Goal: Find contact information: Find contact information

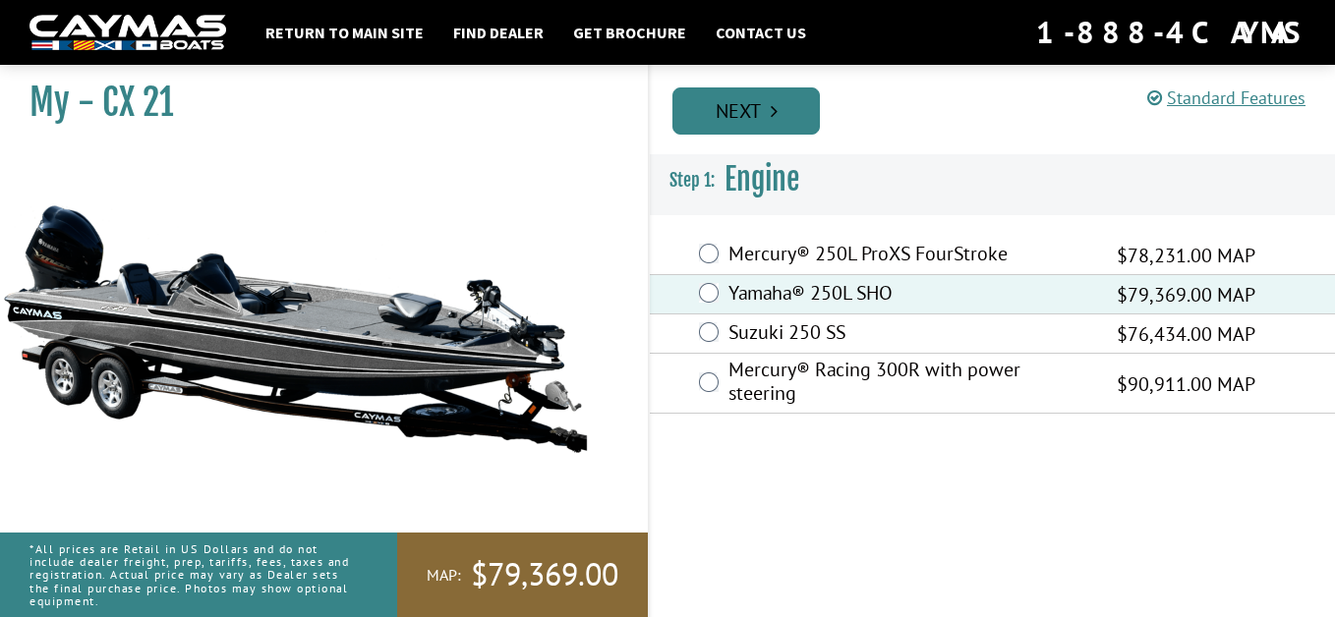
click at [751, 114] on link "Next" at bounding box center [745, 110] width 147 height 47
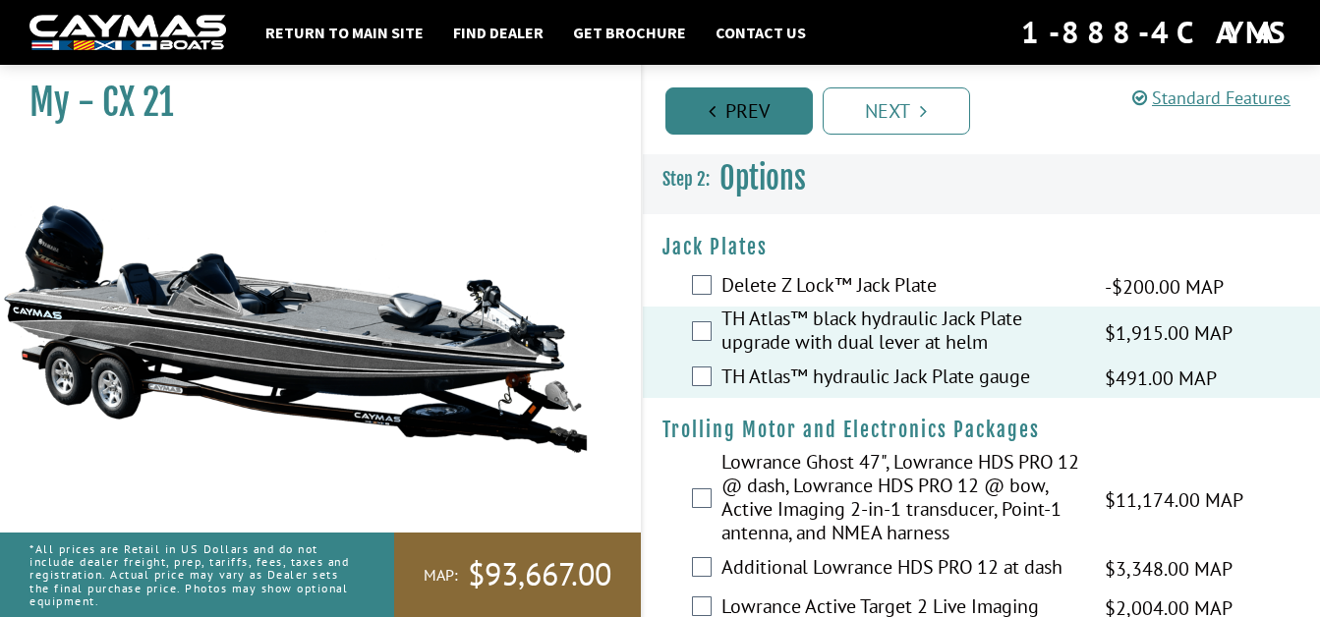
click at [732, 115] on link "Prev" at bounding box center [738, 110] width 147 height 47
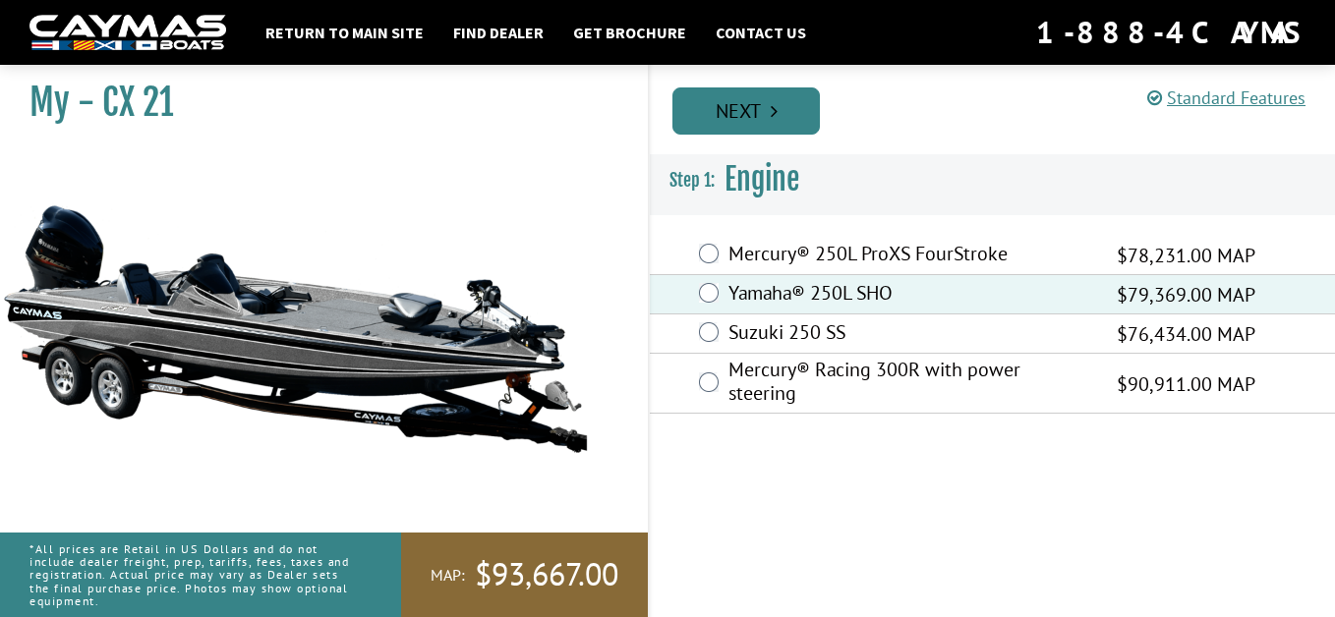
click at [736, 113] on link "Next" at bounding box center [745, 110] width 147 height 47
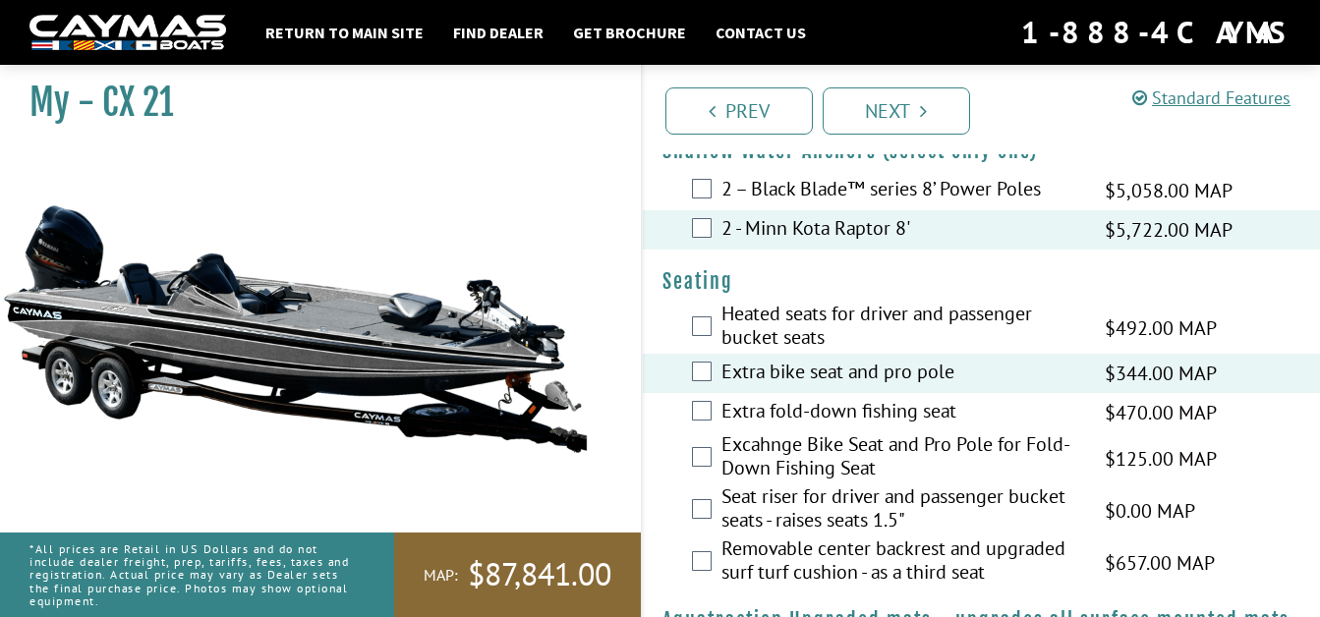
scroll to position [1474, 0]
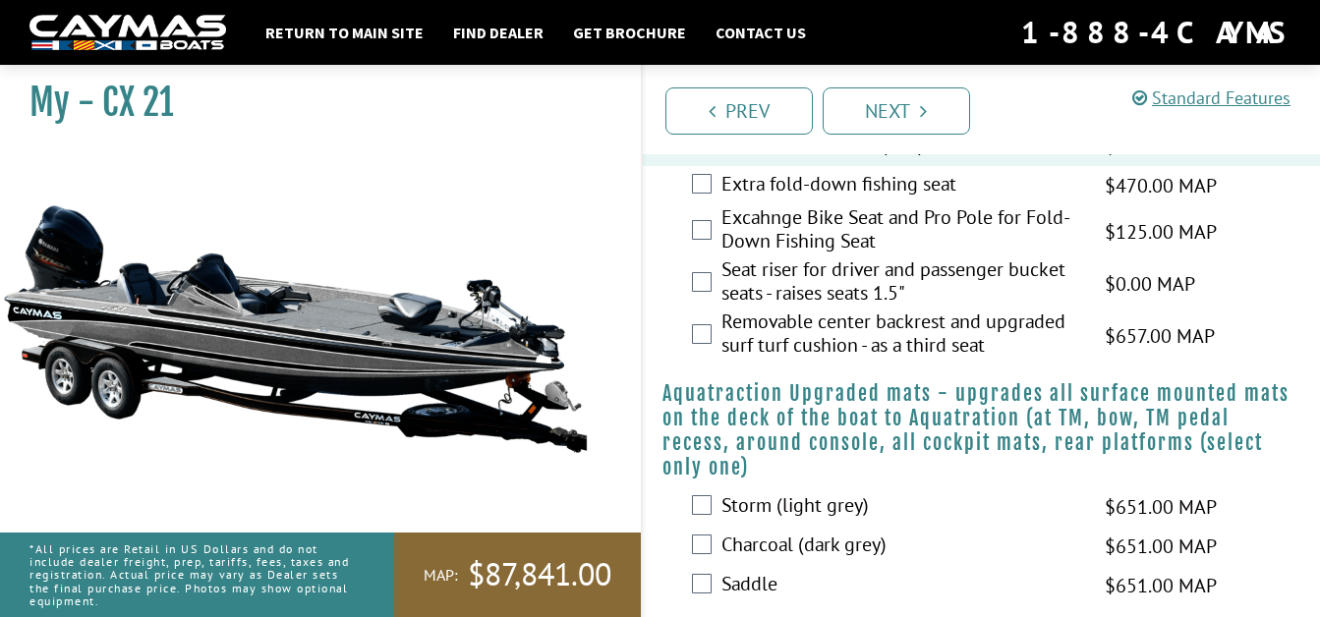
click at [976, 322] on label "Removable center backrest and upgraded surf turf cushion - as a third seat" at bounding box center [901, 336] width 360 height 52
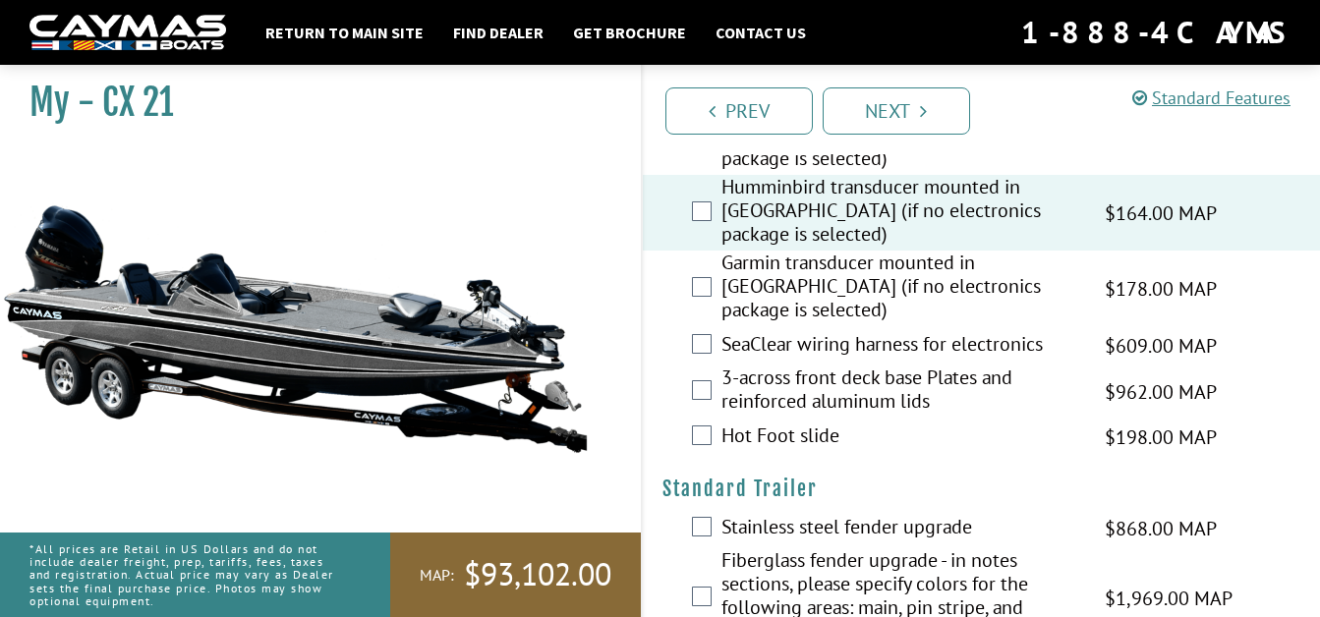
scroll to position [2850, 0]
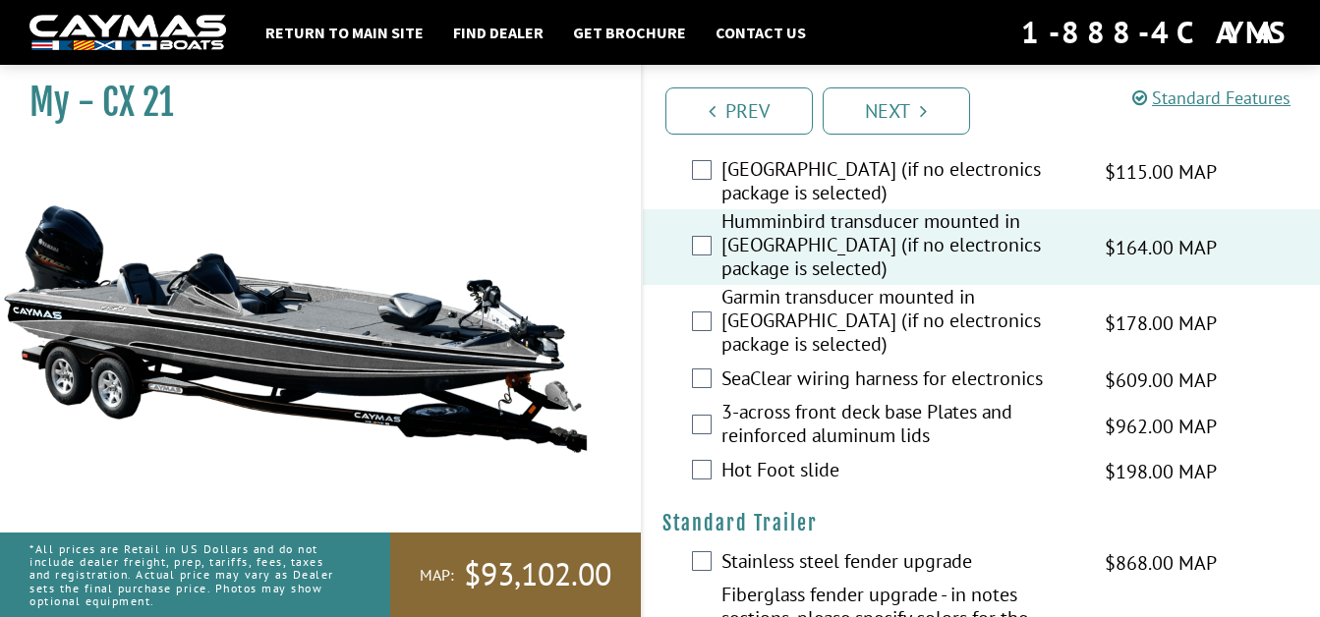
click at [973, 458] on label "Hot Foot slide" at bounding box center [901, 472] width 360 height 29
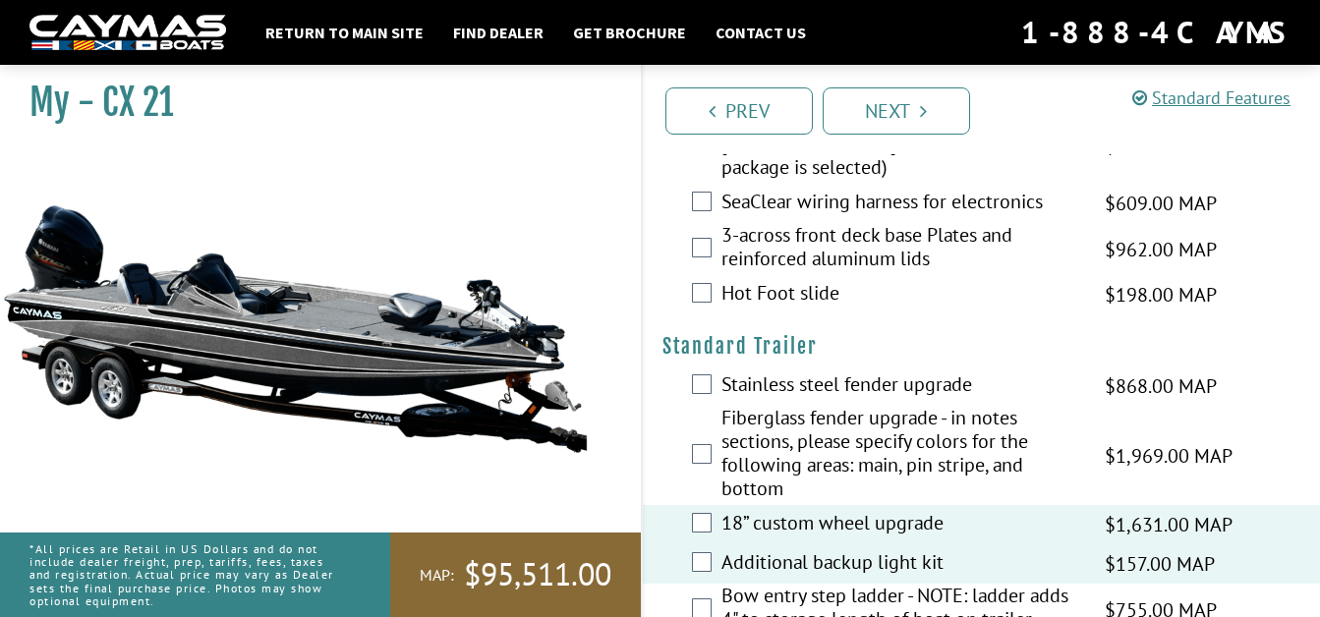
scroll to position [2987, 0]
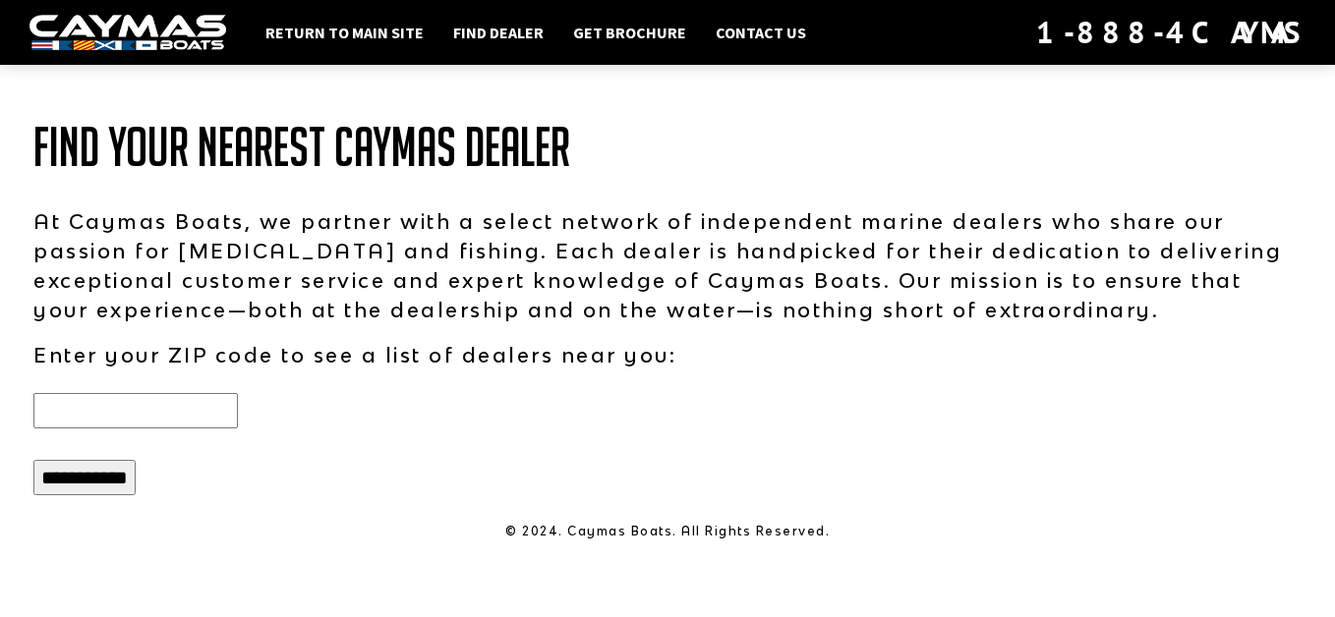
click at [81, 409] on input "text" at bounding box center [135, 410] width 204 height 35
type input "*****"
click at [107, 480] on input "**********" at bounding box center [84, 477] width 102 height 35
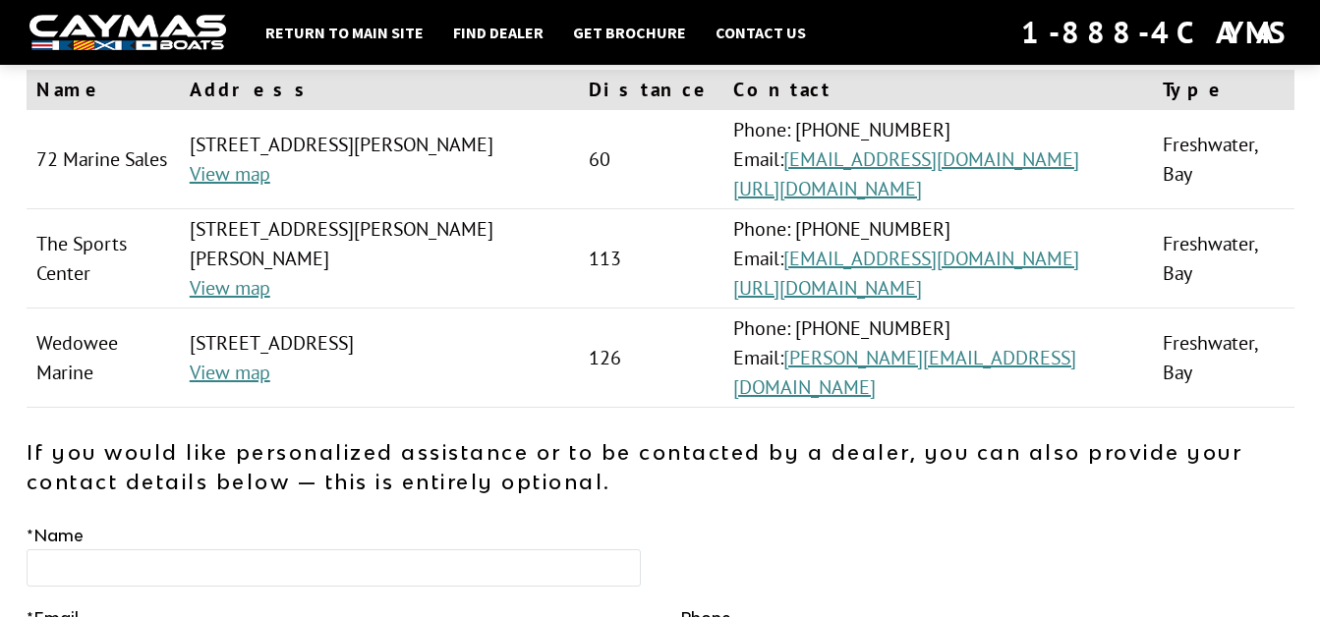
scroll to position [197, 0]
click at [993, 363] on link "eric@wedoweemarine.com" at bounding box center [904, 371] width 343 height 55
click at [992, 361] on link "eric@wedoweemarine.com" at bounding box center [904, 371] width 343 height 55
click at [949, 357] on link "eric@wedoweemarine.com" at bounding box center [904, 371] width 343 height 55
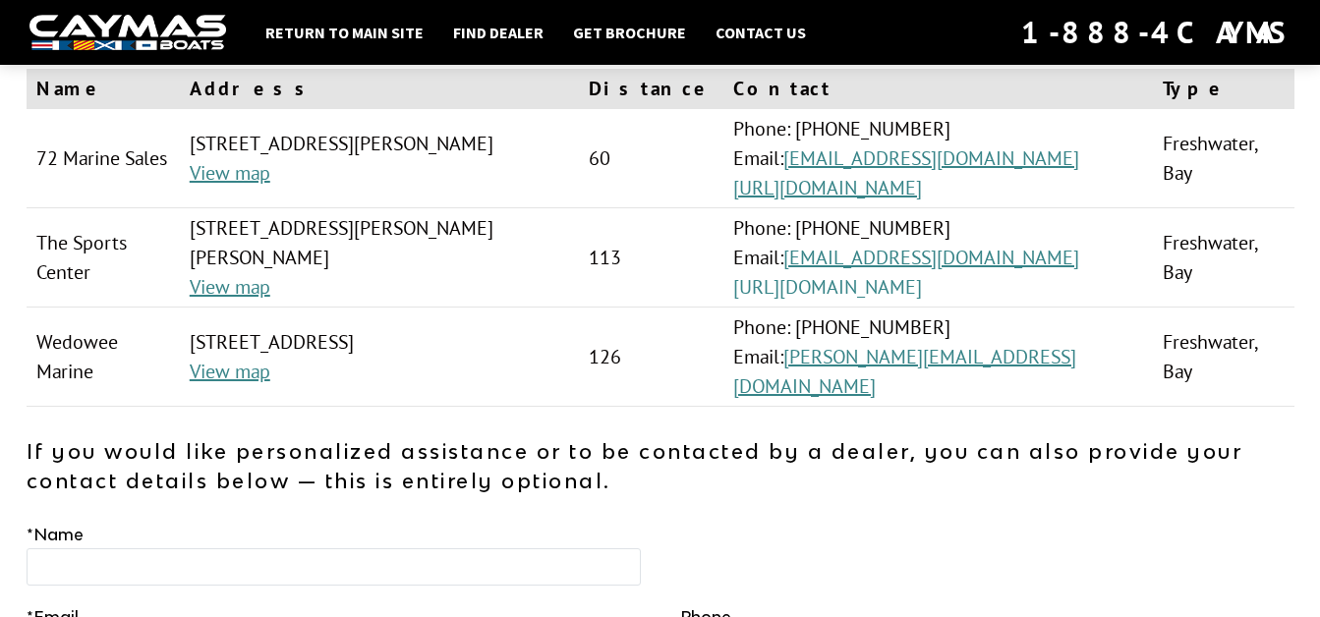
click at [912, 291] on link "https://www.thesportscenter.com/" at bounding box center [827, 287] width 189 height 26
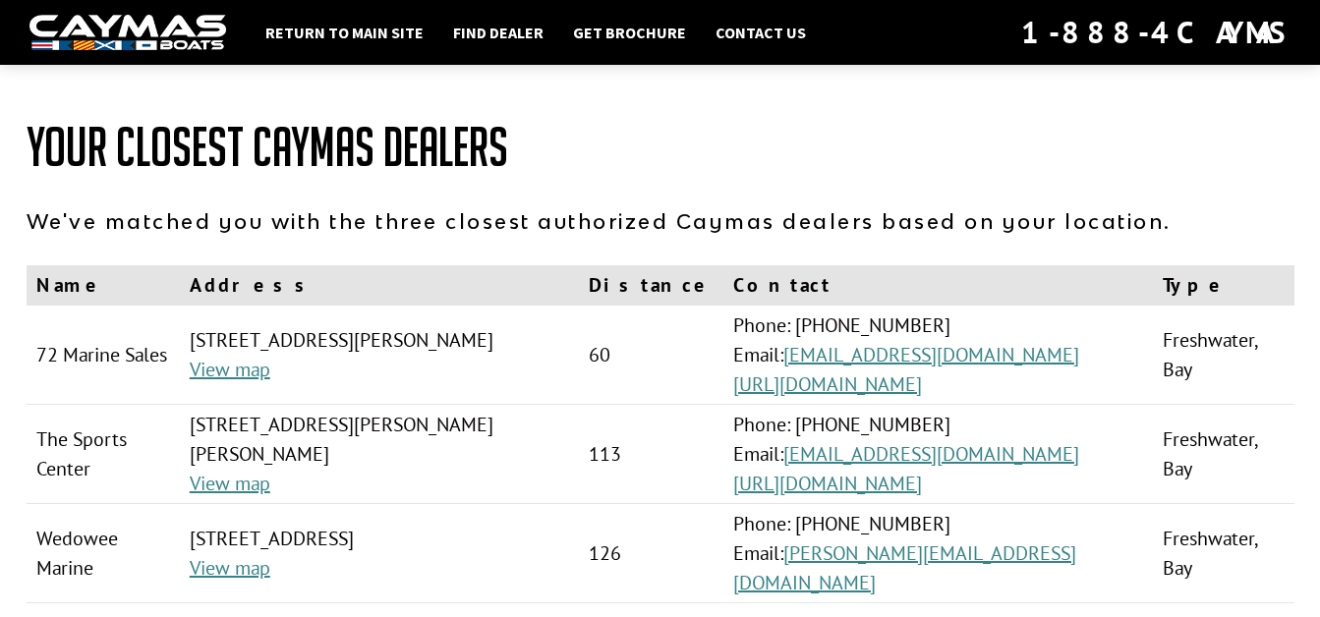
scroll to position [197, 0]
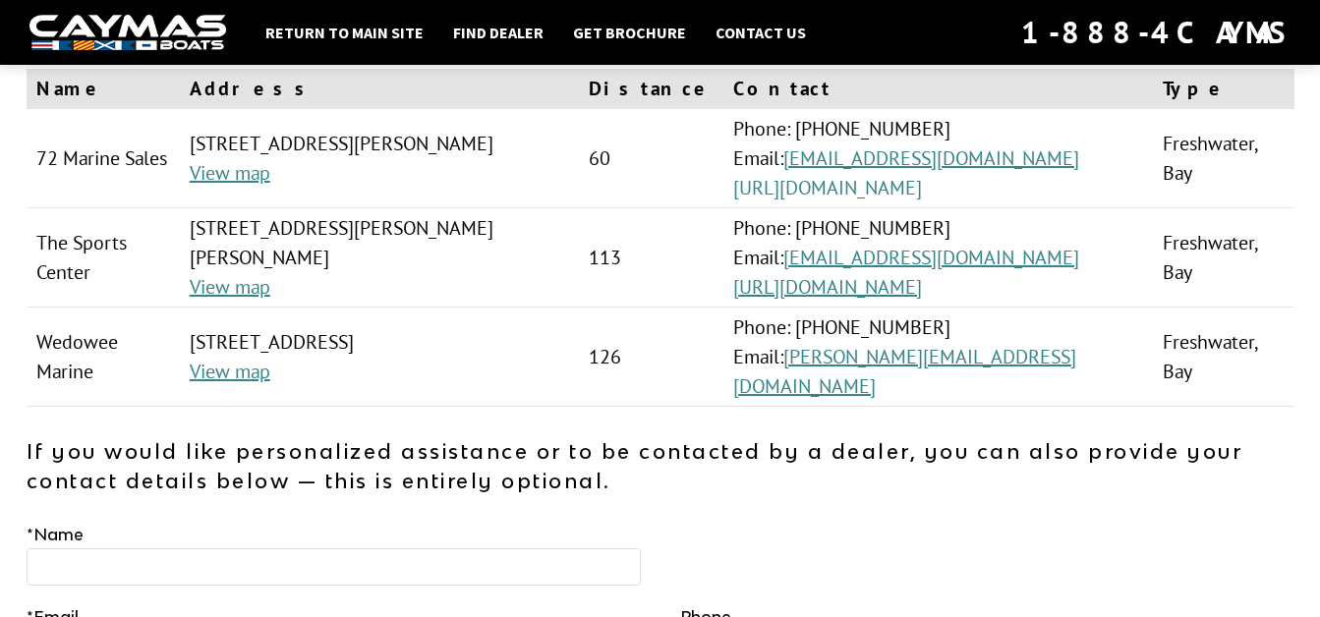
click at [922, 188] on link "https://www.72marine.com/" at bounding box center [827, 188] width 189 height 26
